Goal: Information Seeking & Learning: Check status

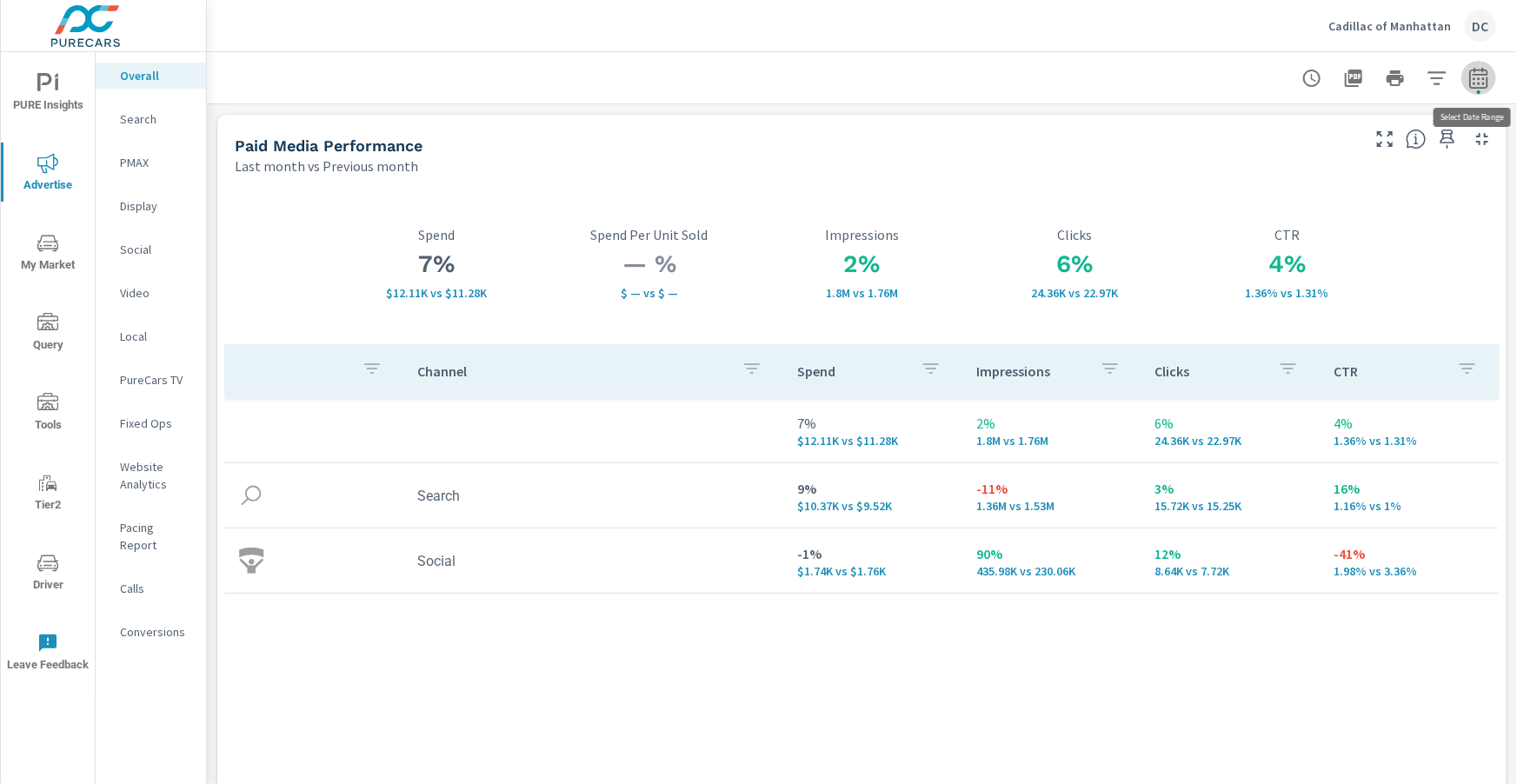
click at [1483, 92] on button "button" at bounding box center [1478, 78] width 35 height 35
select select "Last month"
select select "Previous month"
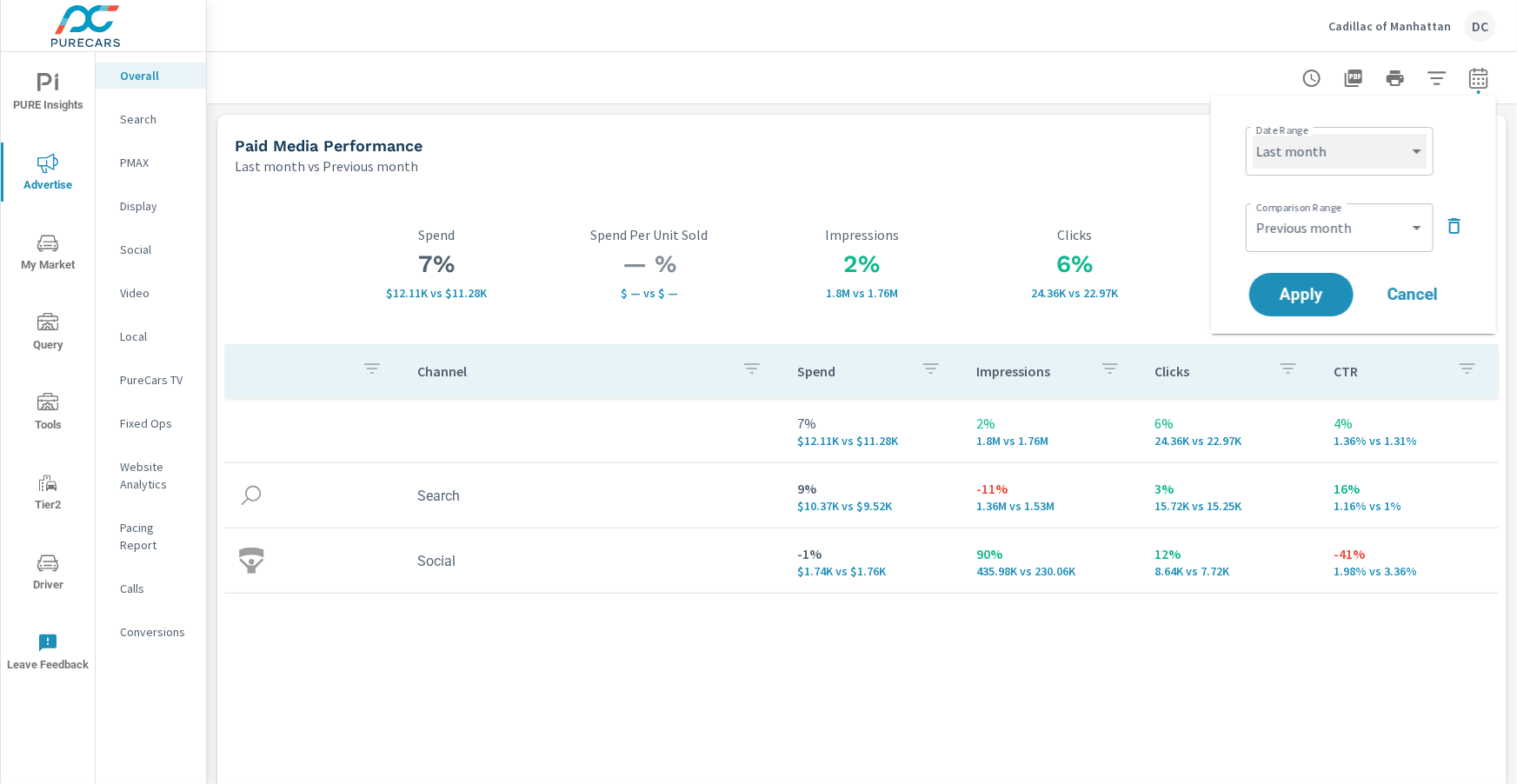
click at [1409, 144] on select "Custom [DATE] Last week Last 7 days Last 14 days Last 30 days Last 45 days Last…" at bounding box center [1339, 151] width 174 height 35
click at [1253, 134] on select "Custom [DATE] Last week Last 7 days Last 14 days Last 30 days Last 45 days Last…" at bounding box center [1339, 151] width 174 height 35
select select "Month to date"
click at [1323, 273] on button "Apply" at bounding box center [1301, 295] width 108 height 45
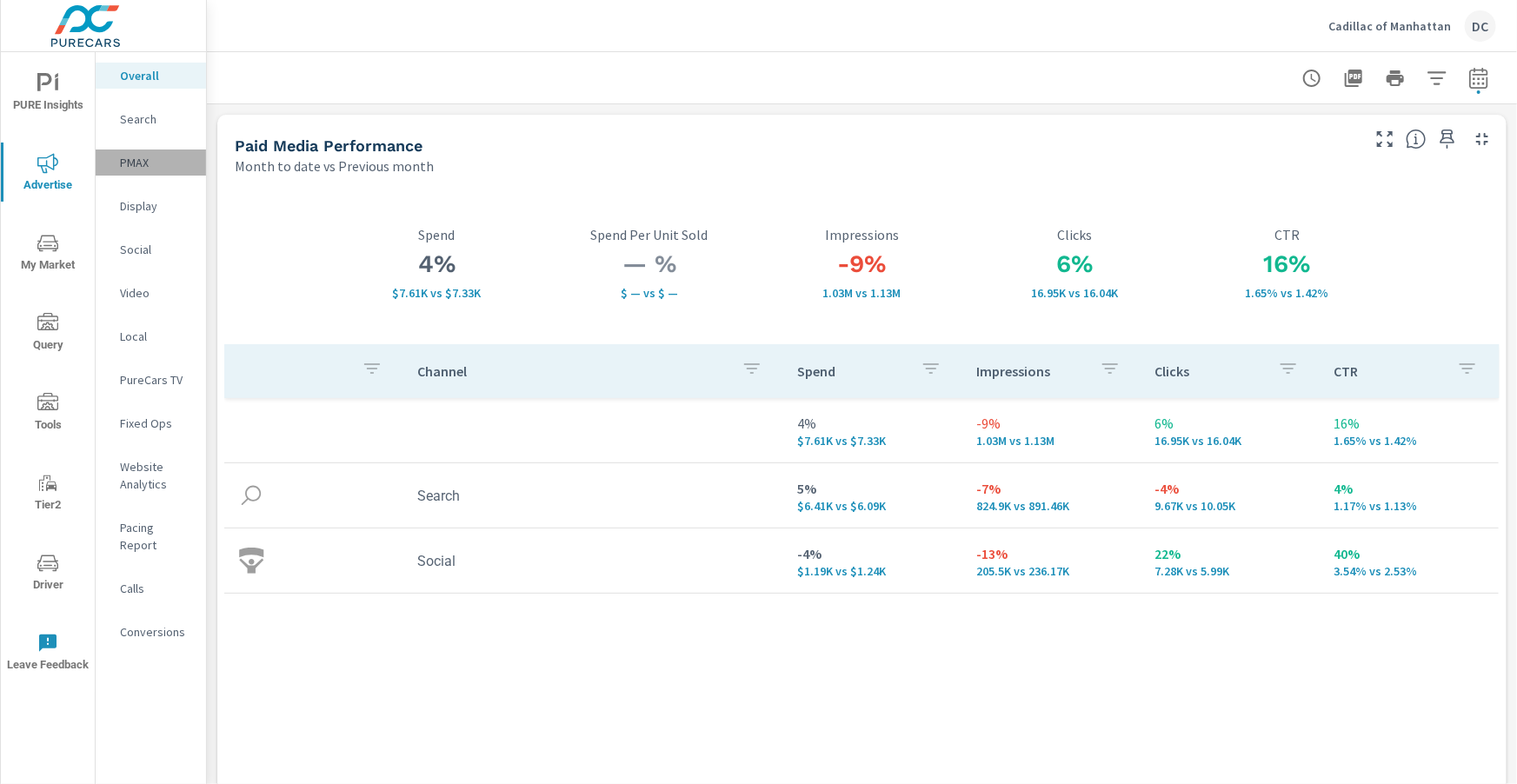
click at [131, 156] on p "PMAX" at bounding box center [156, 162] width 72 height 17
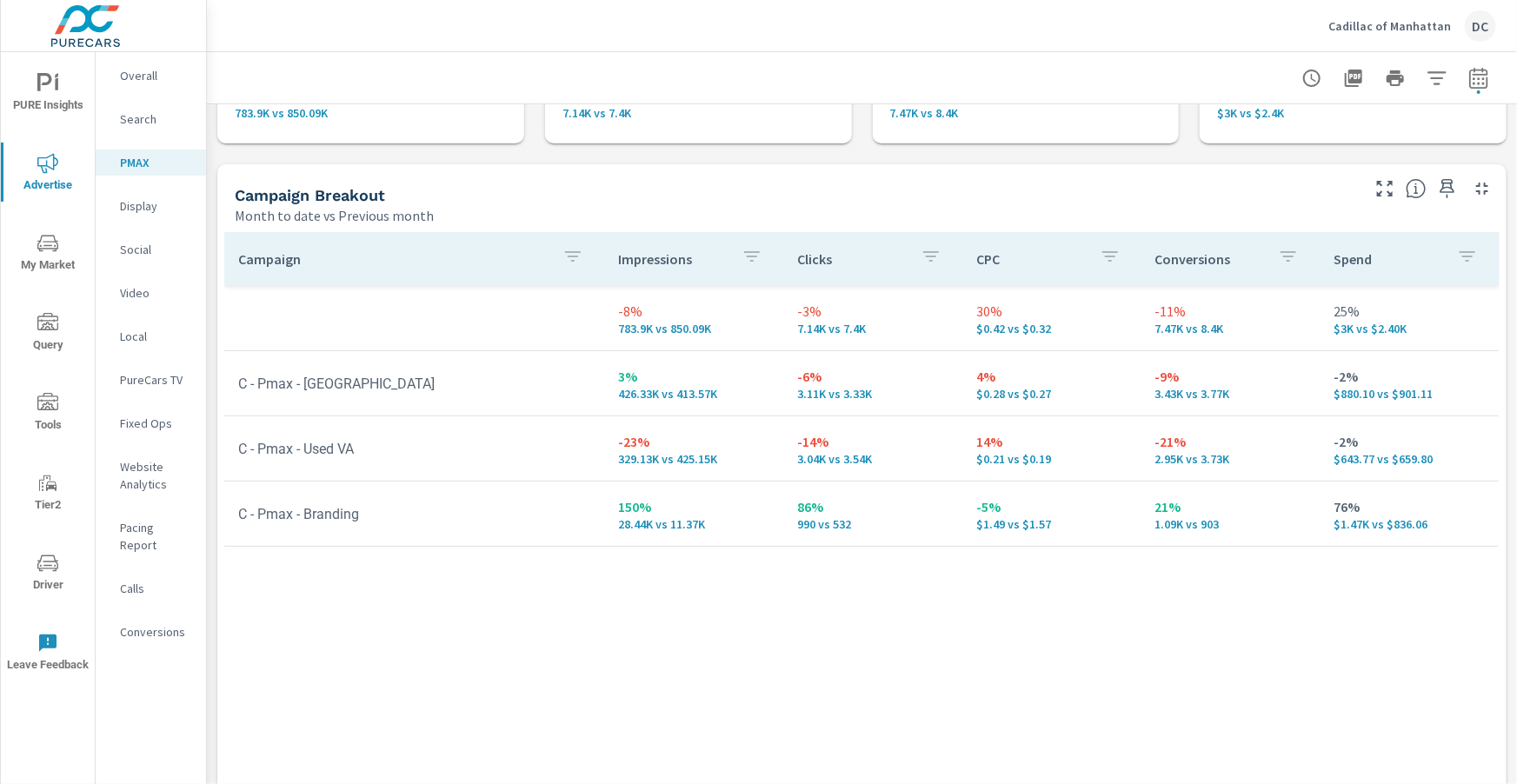
scroll to position [139, 0]
click at [156, 128] on div "Search" at bounding box center [150, 119] width 111 height 26
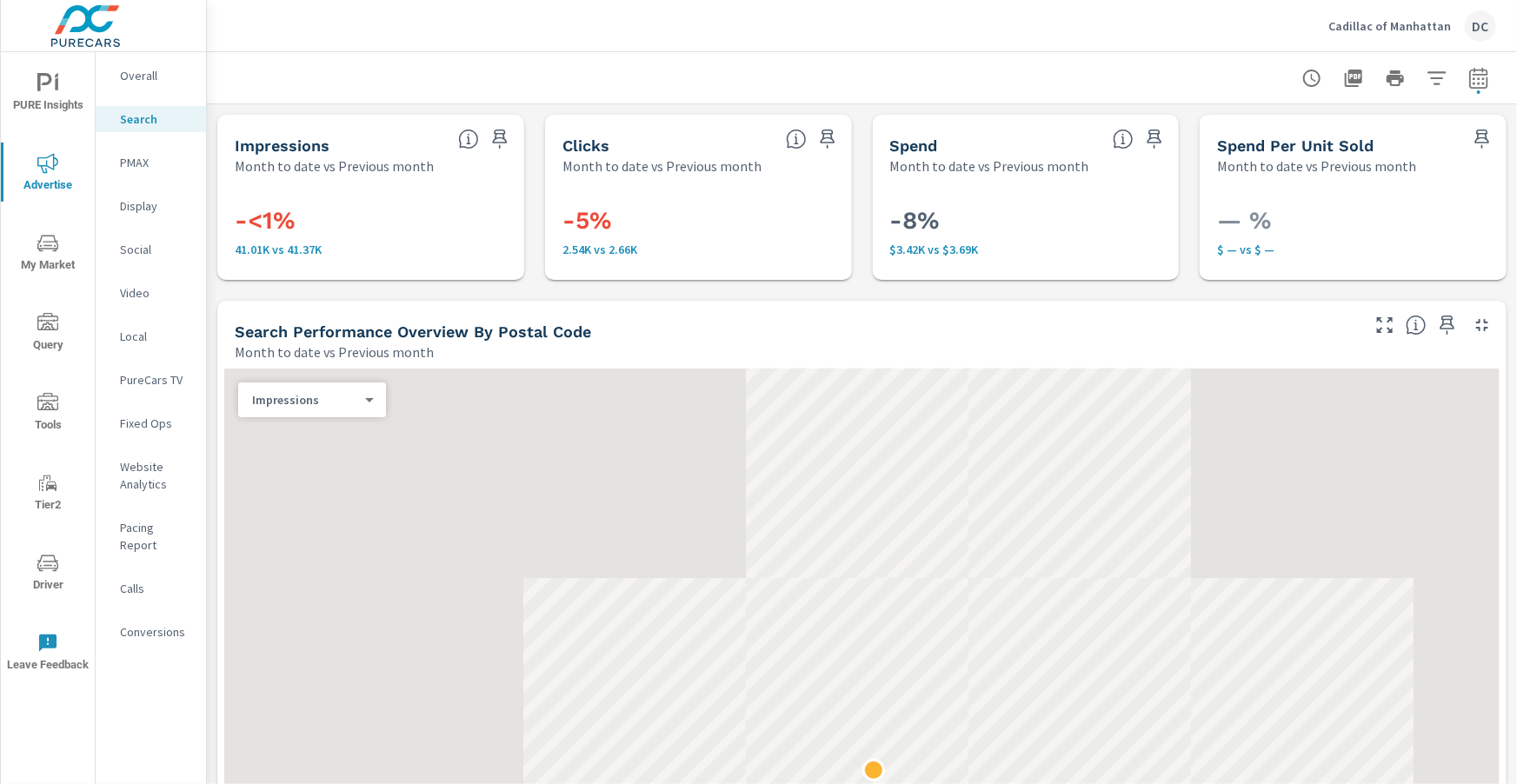
scroll to position [261, 0]
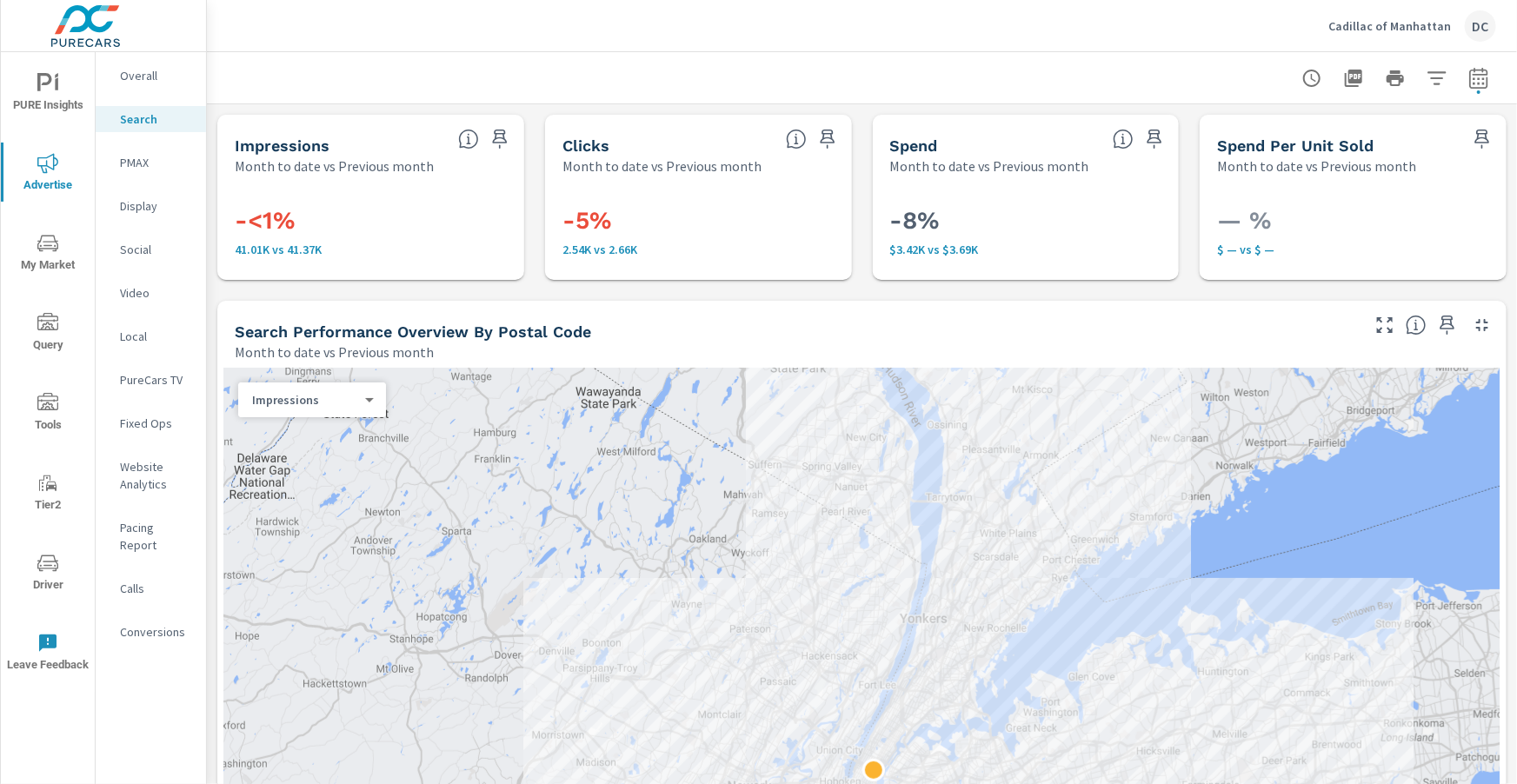
click at [40, 99] on span "PURE Insights" at bounding box center [48, 94] width 84 height 42
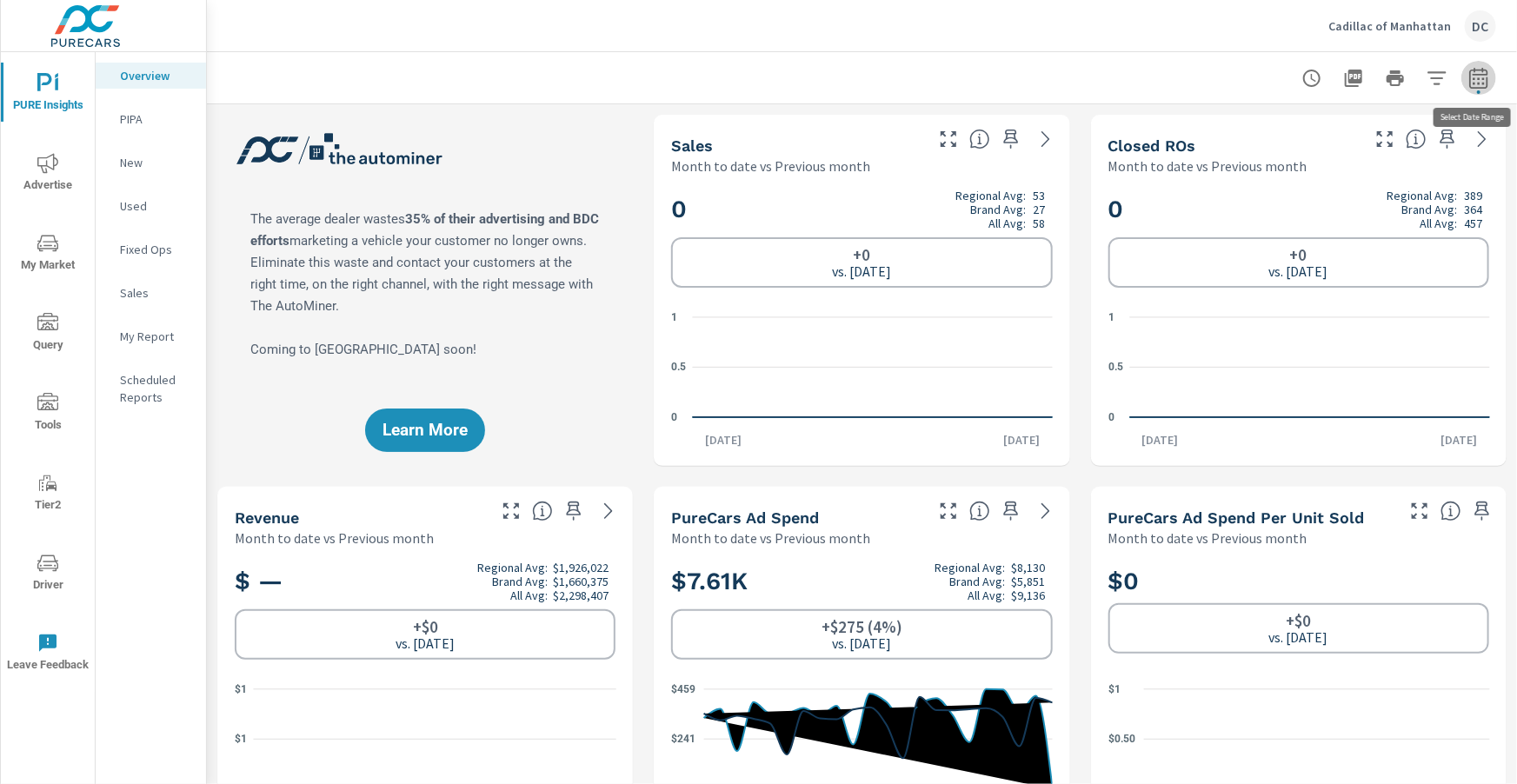
click at [1472, 82] on icon "button" at bounding box center [1478, 77] width 21 height 21
select select "Month to date"
select select "Previous month"
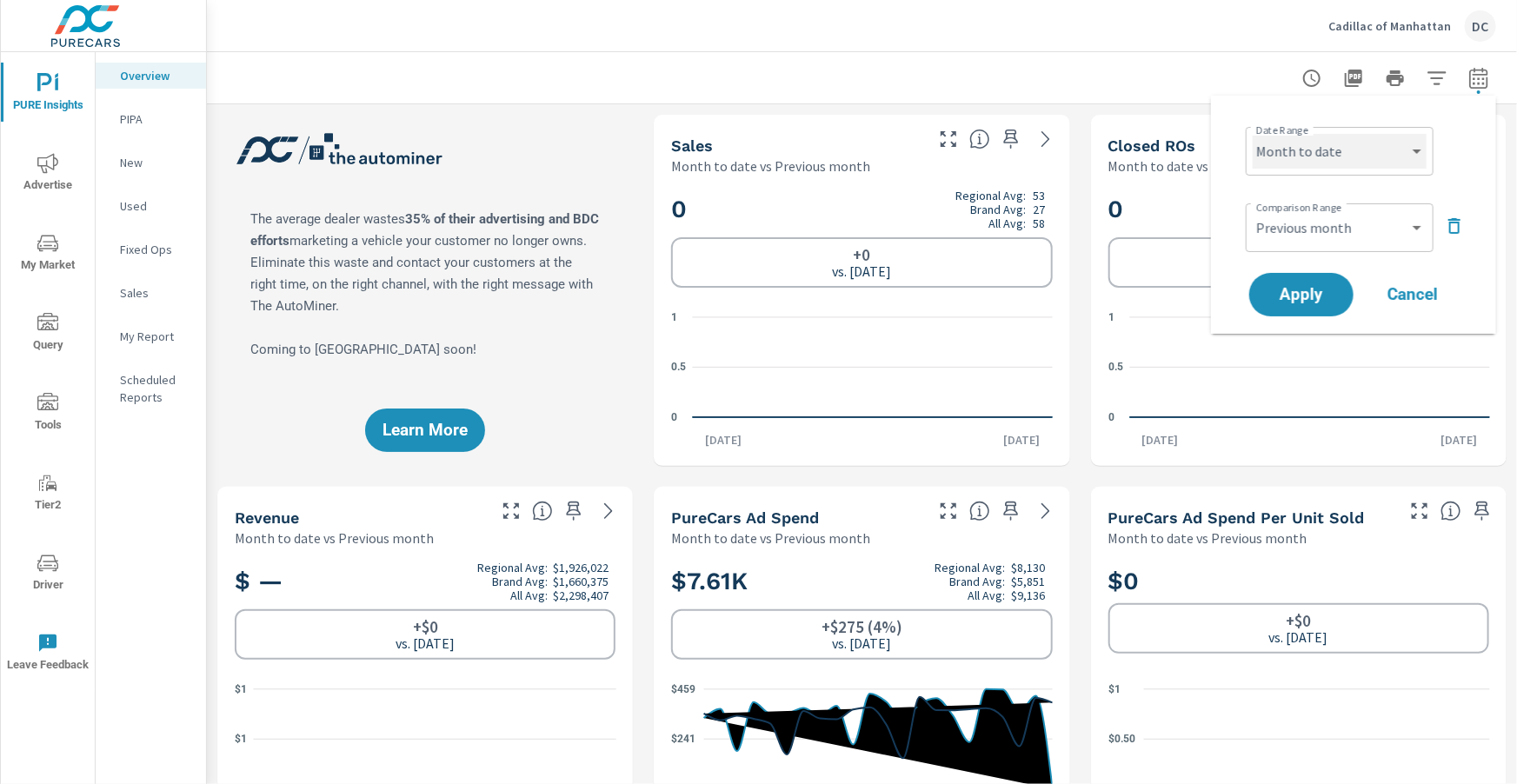
click at [1398, 144] on select "Custom [DATE] Last week Last 7 days Last 14 days Last 30 days Last 45 days Last…" at bounding box center [1339, 151] width 174 height 35
click at [1253, 134] on select "Custom [DATE] Last week Last 7 days Last 14 days Last 30 days Last 45 days Last…" at bounding box center [1339, 151] width 174 height 35
select select "Last month"
click at [1341, 292] on button "Apply" at bounding box center [1301, 295] width 108 height 45
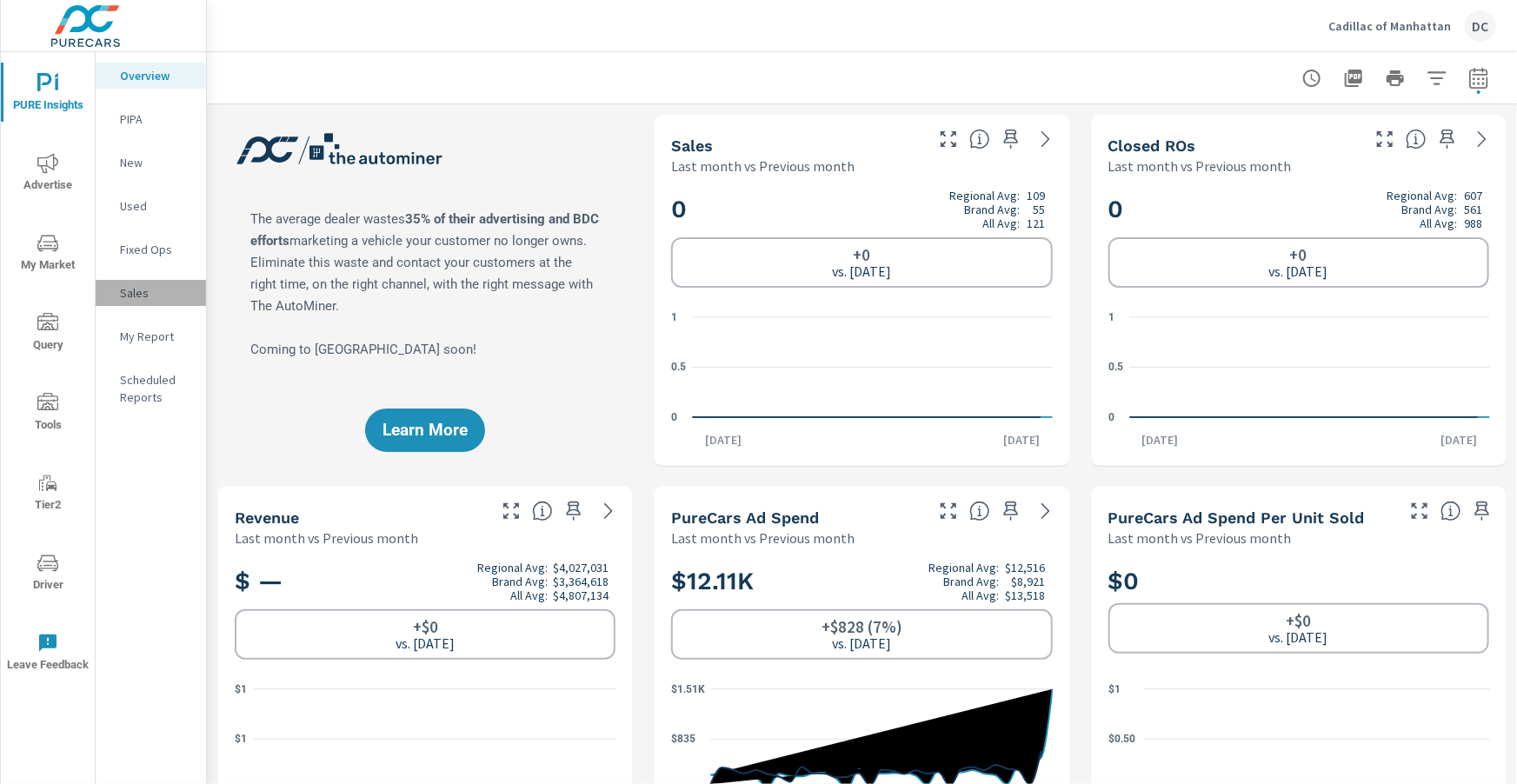
click at [126, 296] on p "Sales" at bounding box center [156, 292] width 72 height 17
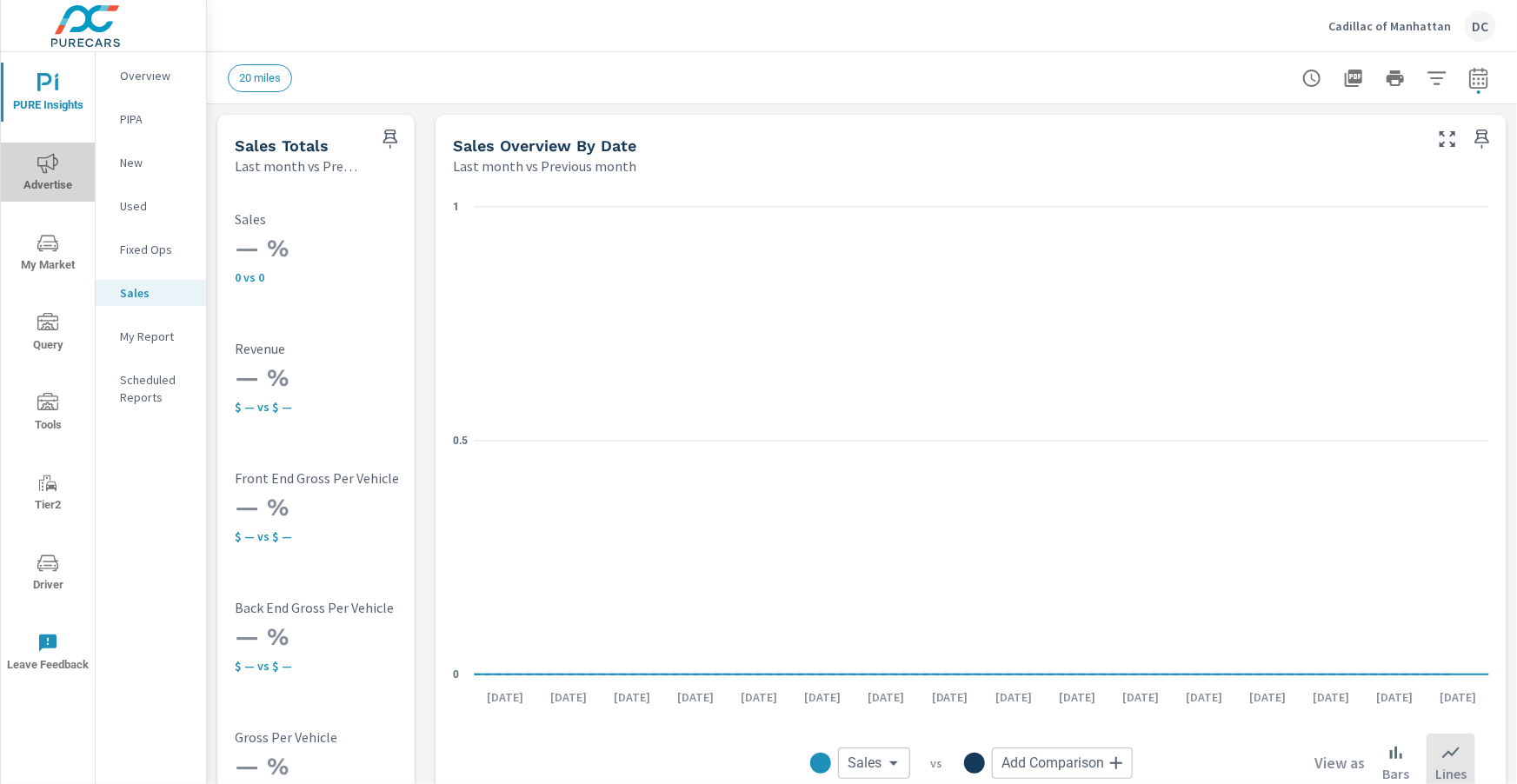
click at [41, 155] on icon "nav menu" at bounding box center [48, 163] width 21 height 21
